Goal: Transaction & Acquisition: Download file/media

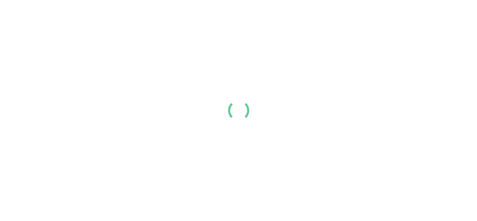
click at [391, 16] on link "Login" at bounding box center [383, 11] width 14 height 8
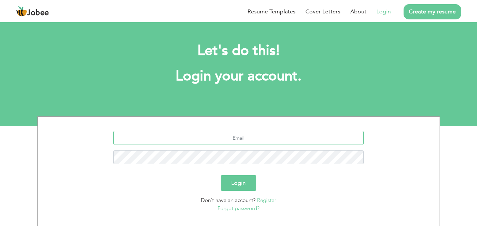
click at [296, 142] on input "text" at bounding box center [238, 138] width 250 height 14
type input "irfanali970@yahoo.com"
click at [238, 185] on button "Login" at bounding box center [239, 183] width 36 height 16
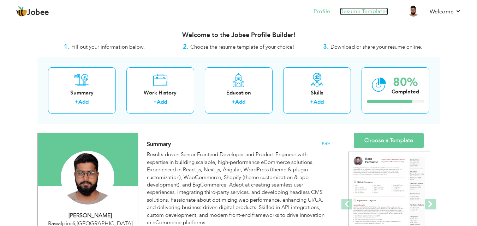
click at [356, 13] on link "Resume Templates" at bounding box center [364, 11] width 48 height 8
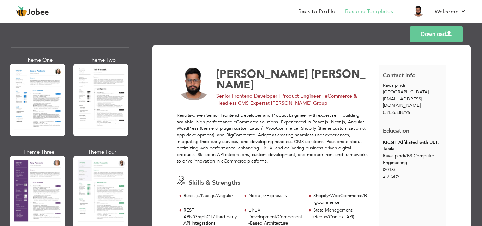
scroll to position [547, 0]
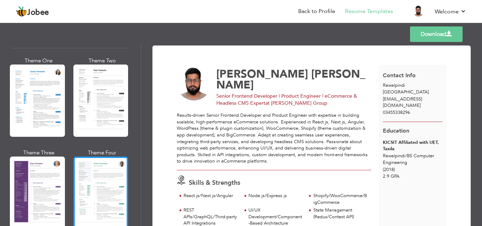
click at [106, 172] on div at bounding box center [100, 193] width 55 height 72
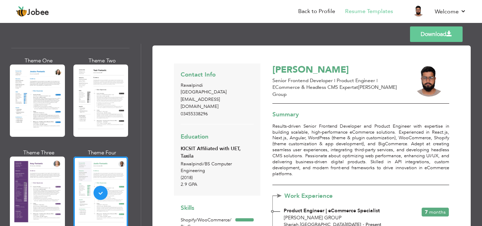
click at [442, 31] on link "Download" at bounding box center [436, 34] width 53 height 16
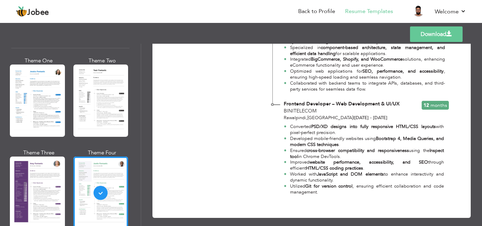
scroll to position [323, 0]
